Goal: Task Accomplishment & Management: Manage account settings

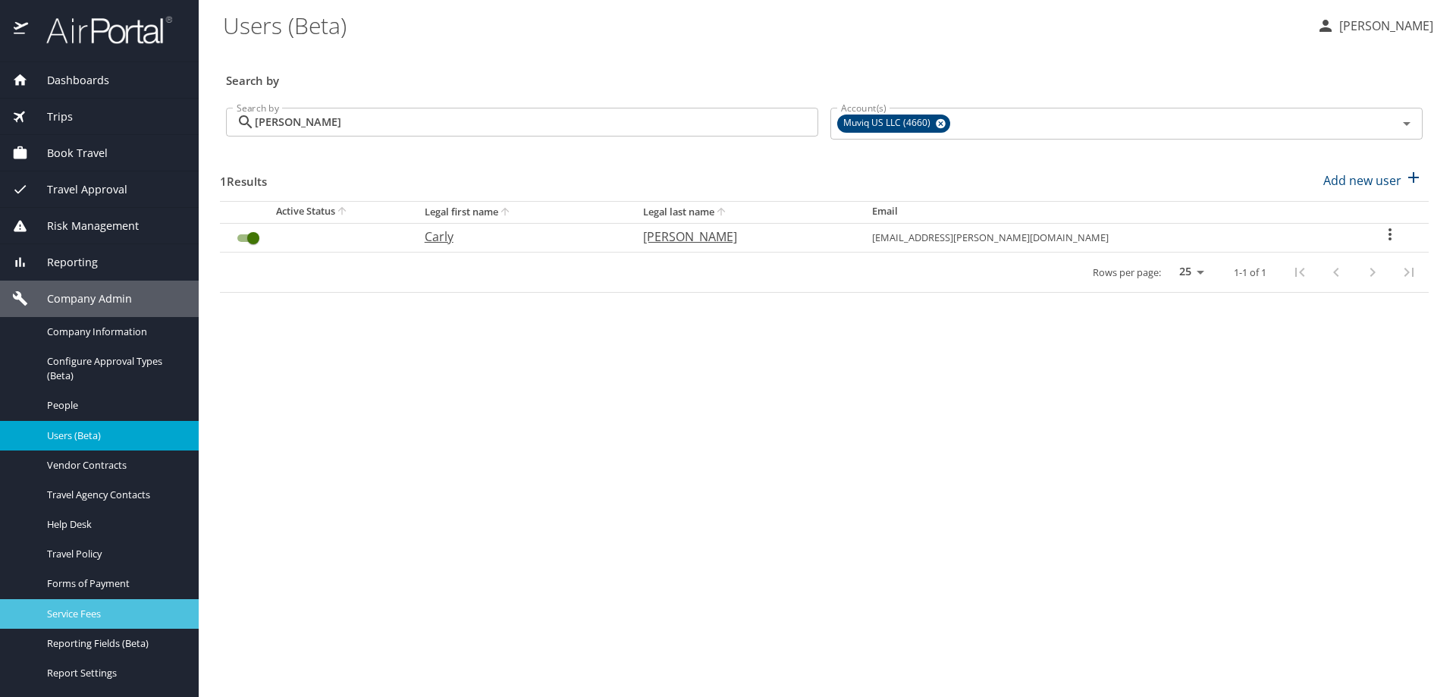
drag, startPoint x: 68, startPoint y: 597, endPoint x: 62, endPoint y: 623, distance: 27.2
click at [62, 623] on link "Service Fees" at bounding box center [99, 614] width 199 height 30
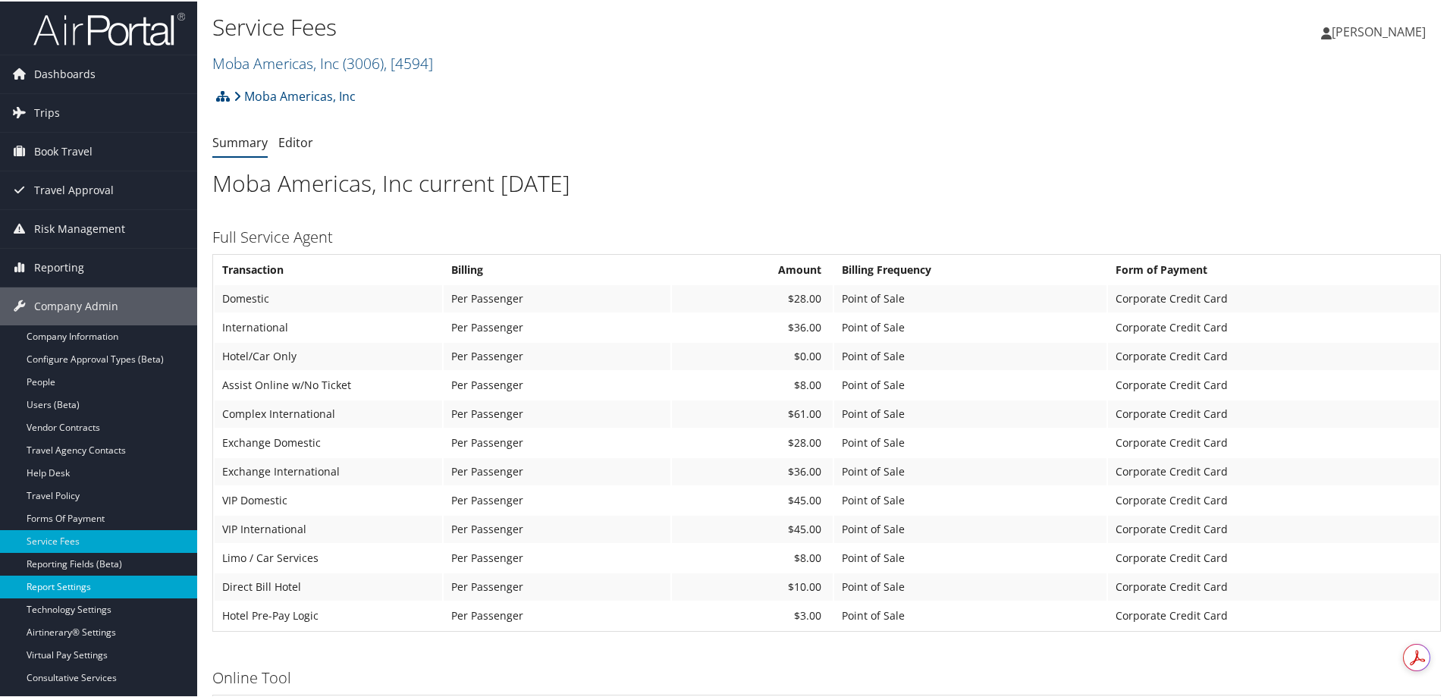
click at [63, 584] on link "Report Settings" at bounding box center [98, 585] width 197 height 23
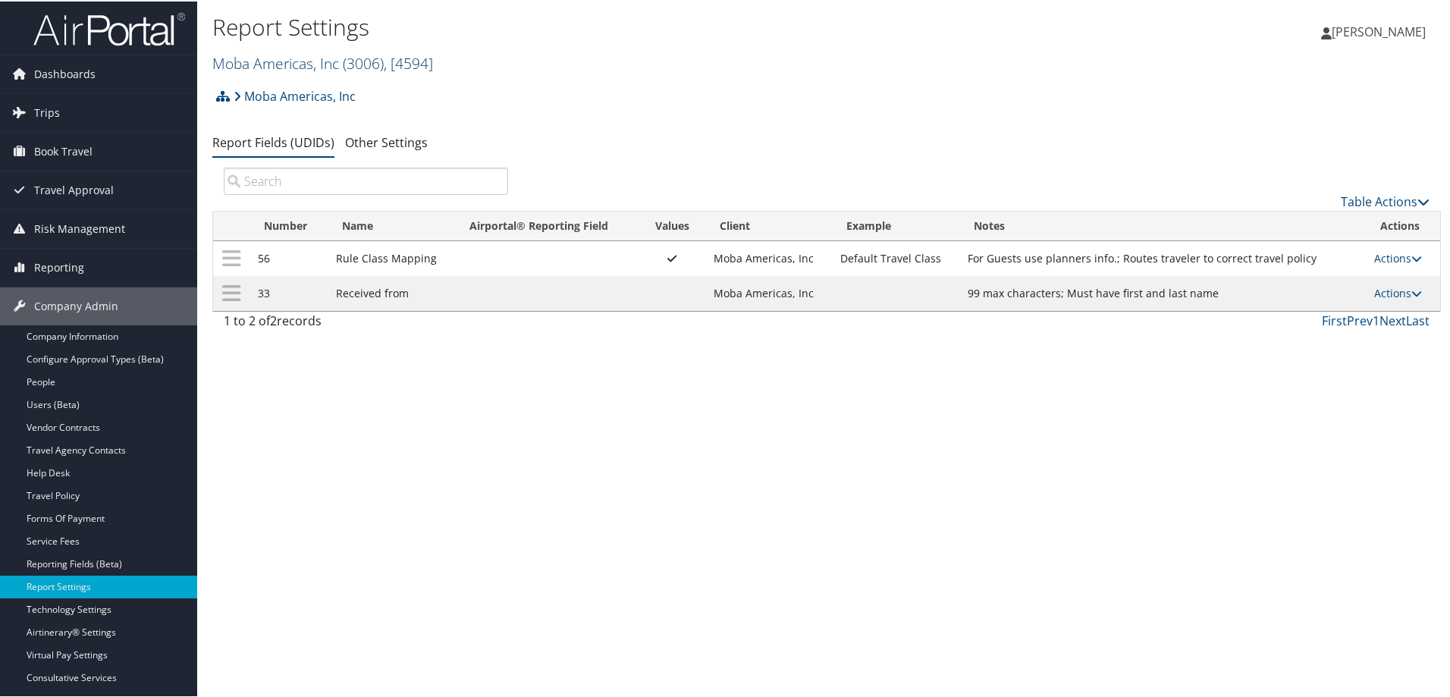
click at [278, 57] on link "Moba Americas, Inc ( 3006 ) , [ 4594 ]" at bounding box center [322, 62] width 221 height 20
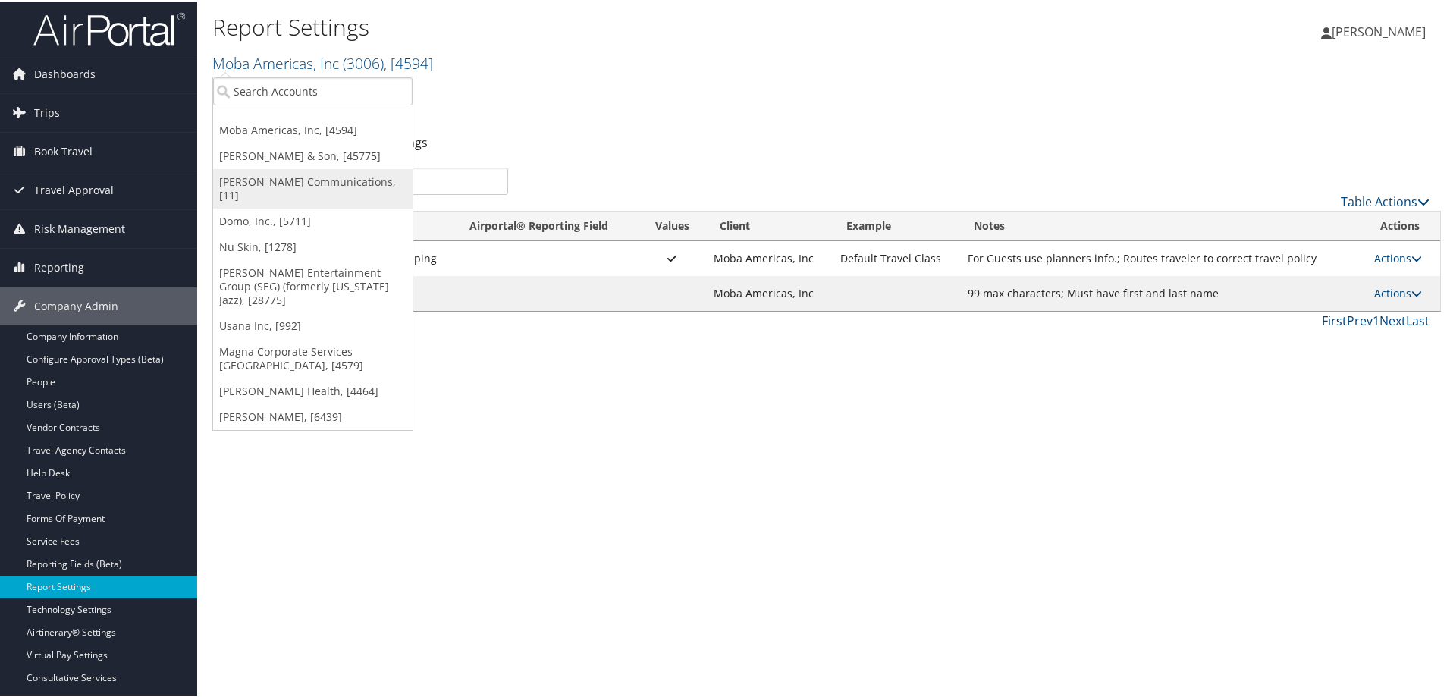
click at [271, 182] on link "[PERSON_NAME] Communications, [11]" at bounding box center [312, 187] width 199 height 39
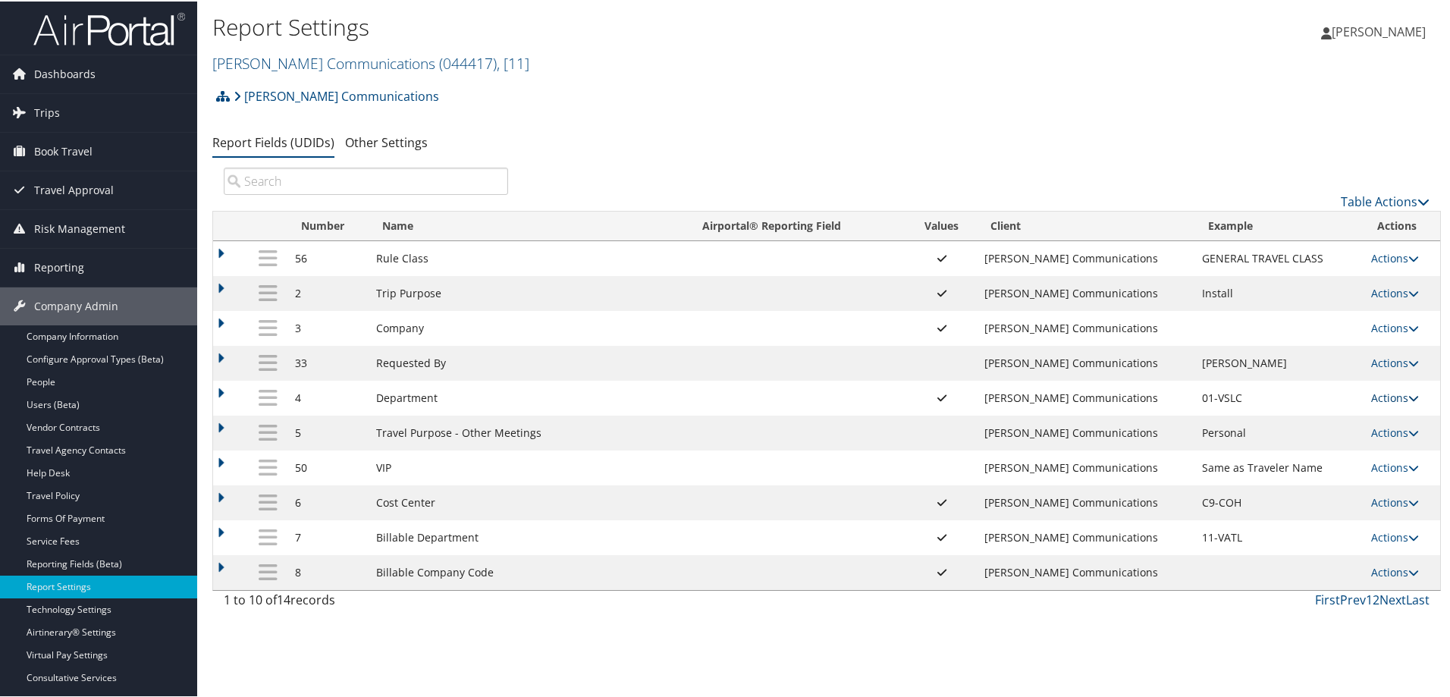
click at [1385, 398] on link "Actions" at bounding box center [1395, 396] width 48 height 14
click at [1290, 415] on link "Update Report Field Values" at bounding box center [1329, 419] width 164 height 26
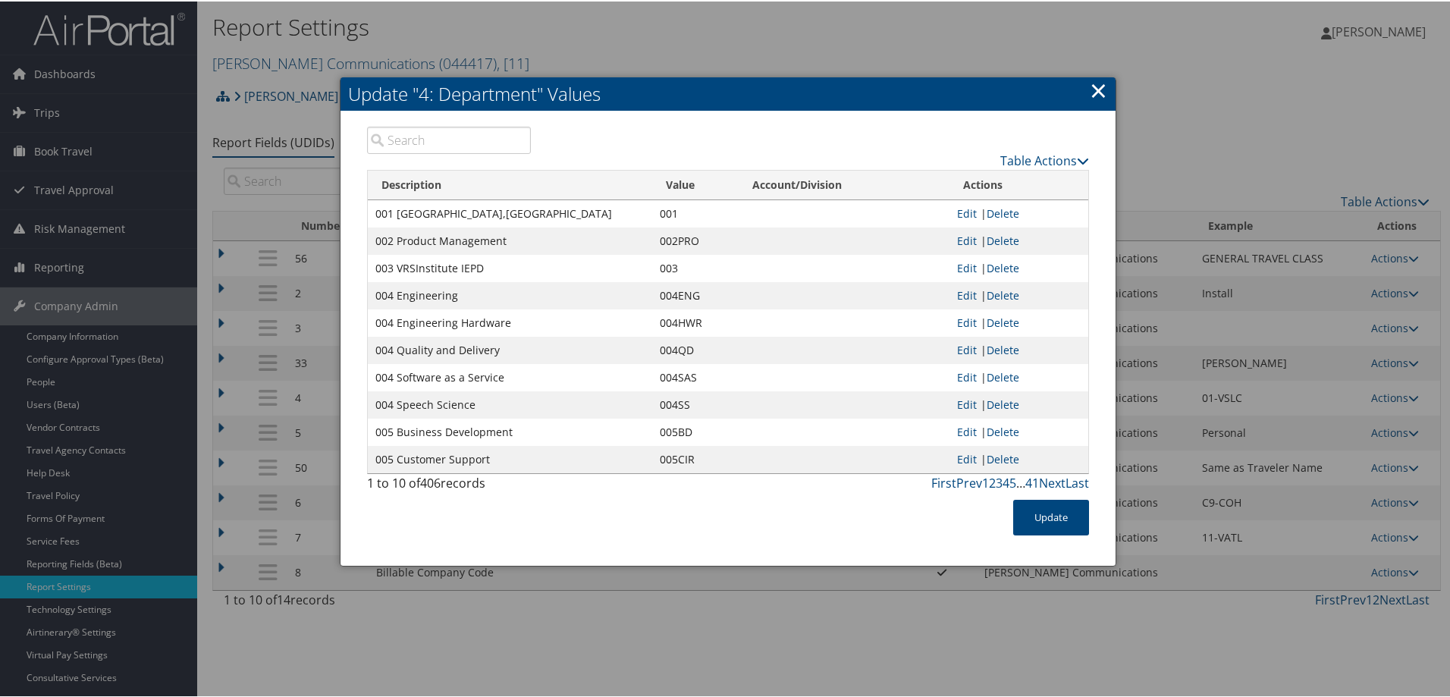
click at [1097, 84] on link "×" at bounding box center [1098, 89] width 17 height 30
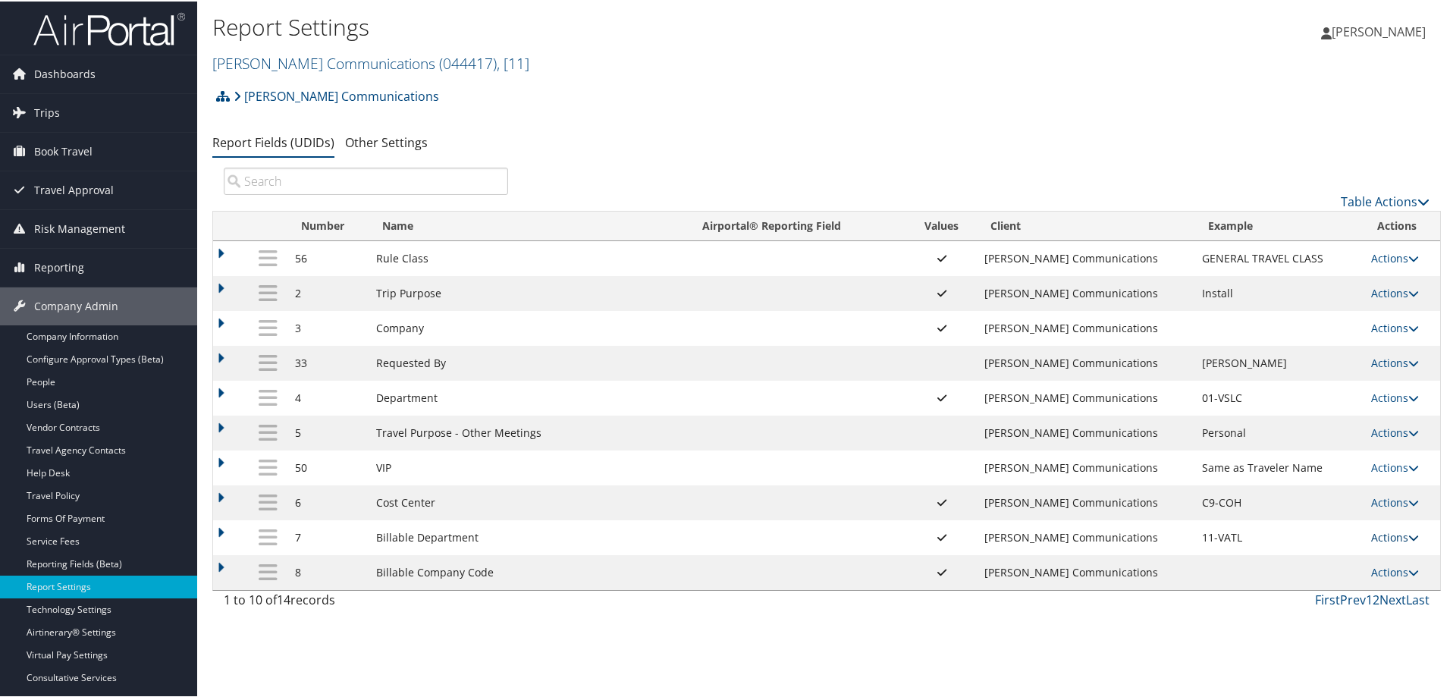
click at [1390, 532] on link "Actions" at bounding box center [1395, 536] width 48 height 14
click at [1288, 555] on link "Update Report Field Values" at bounding box center [1329, 559] width 164 height 26
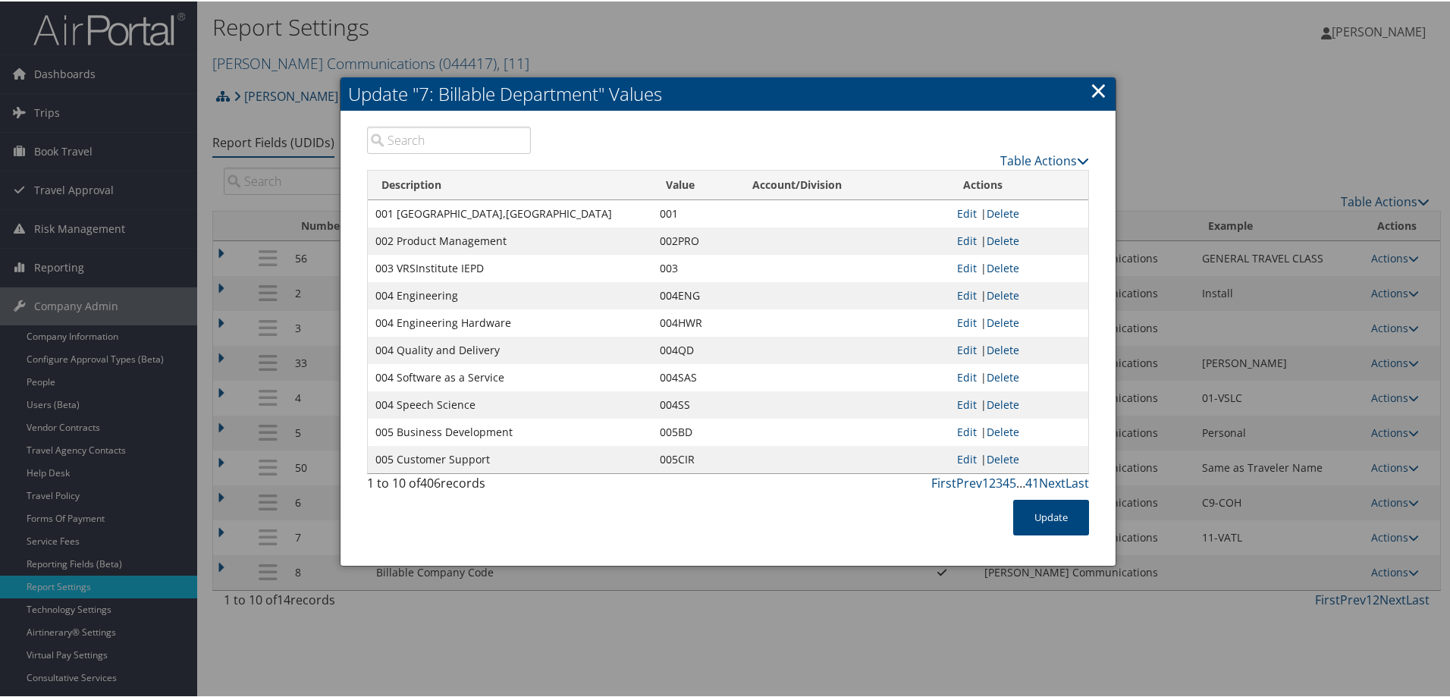
click at [1091, 85] on link "×" at bounding box center [1098, 89] width 17 height 30
